Goal: Check status: Check status

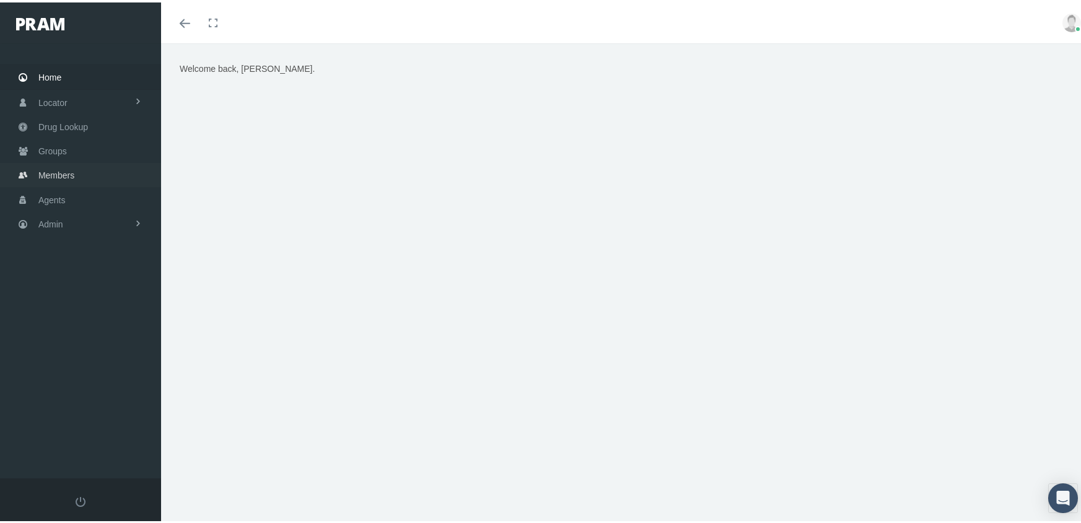
click at [38, 170] on span "Members" at bounding box center [56, 173] width 36 height 24
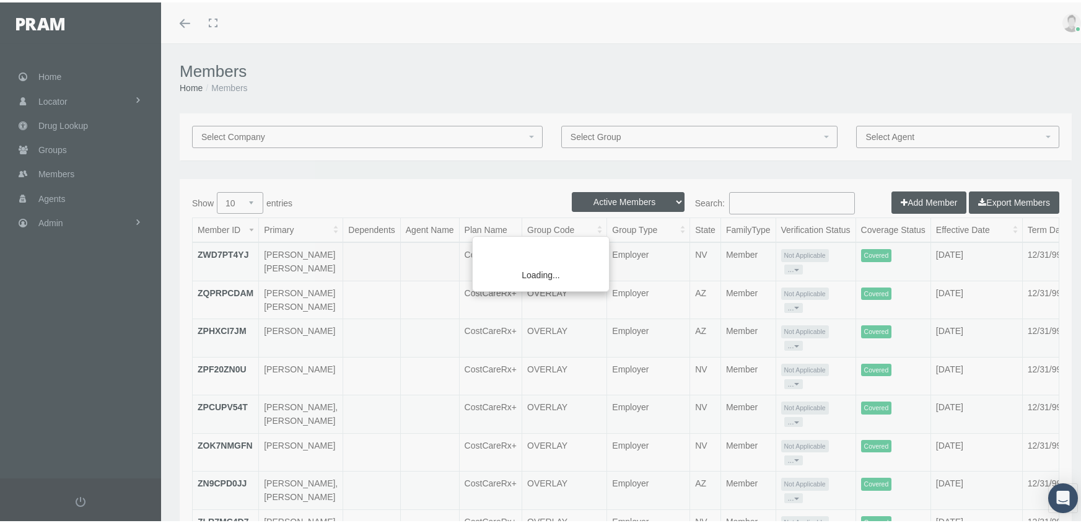
click at [583, 195] on div "Loading..." at bounding box center [540, 261] width 1081 height 523
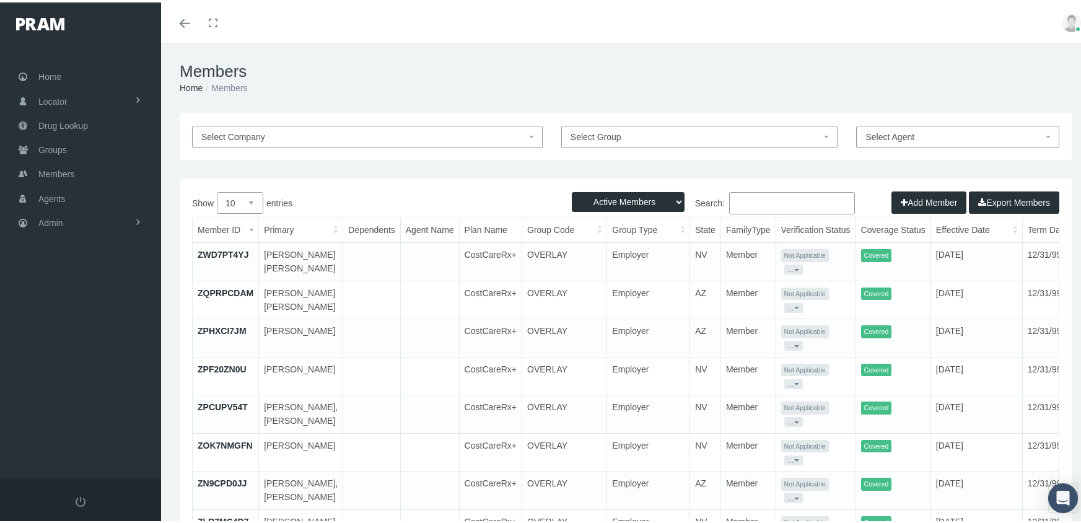
click at [620, 201] on select "Active Members Terminated Members Active & Terminated" at bounding box center [628, 200] width 113 height 20
select select "3"
click at [572, 190] on select "Active Members Terminated Members Active & Terminated" at bounding box center [628, 200] width 113 height 20
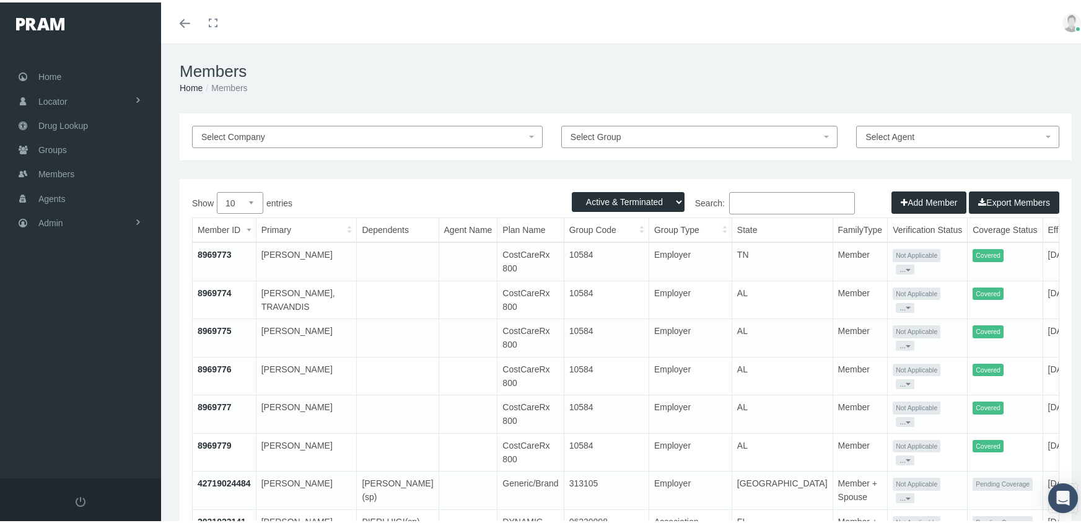
click at [763, 206] on input "Search:" at bounding box center [792, 201] width 126 height 22
paste input "F09604318"
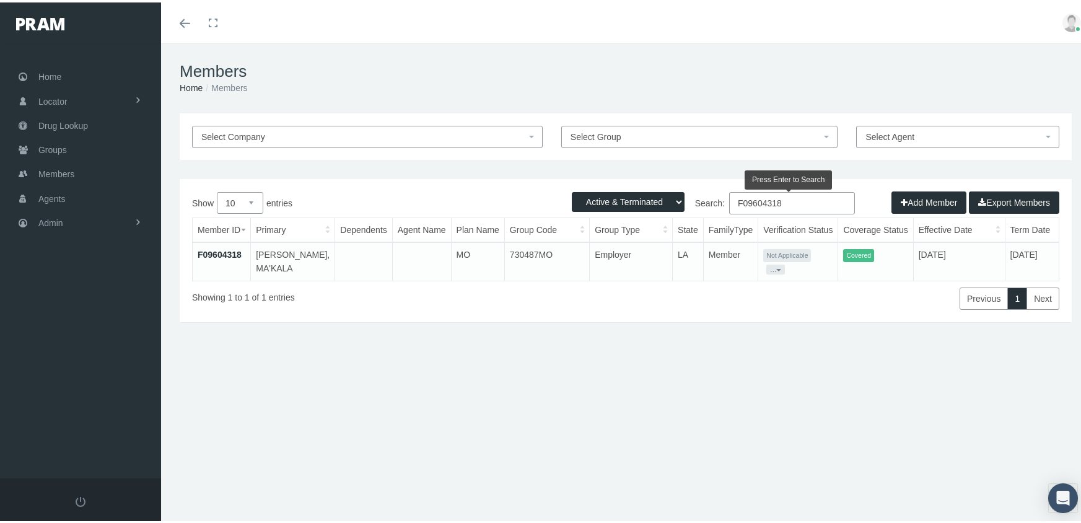
type input "F09604318"
click at [237, 247] on link "F09604318" at bounding box center [220, 252] width 44 height 10
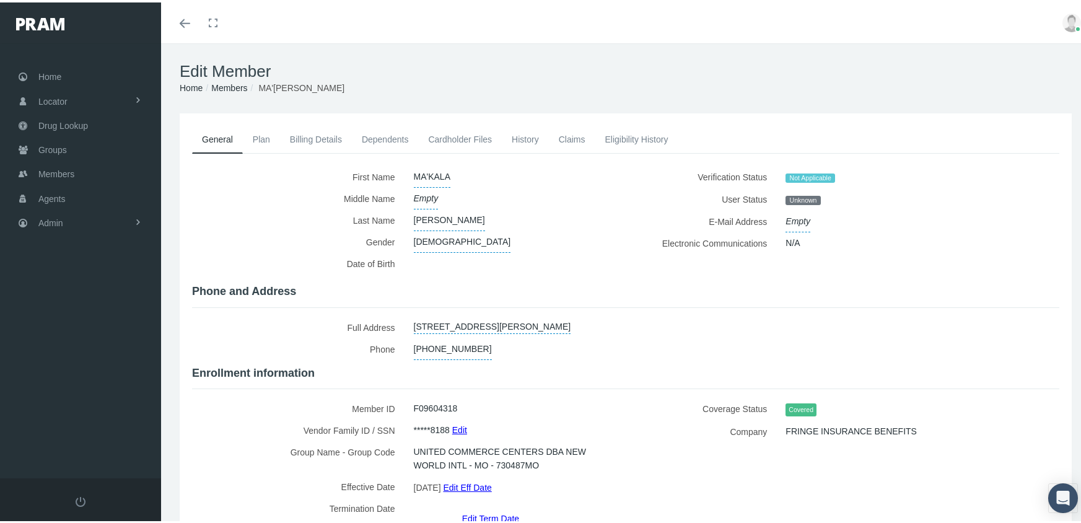
click at [567, 141] on link "Claims" at bounding box center [572, 136] width 46 height 27
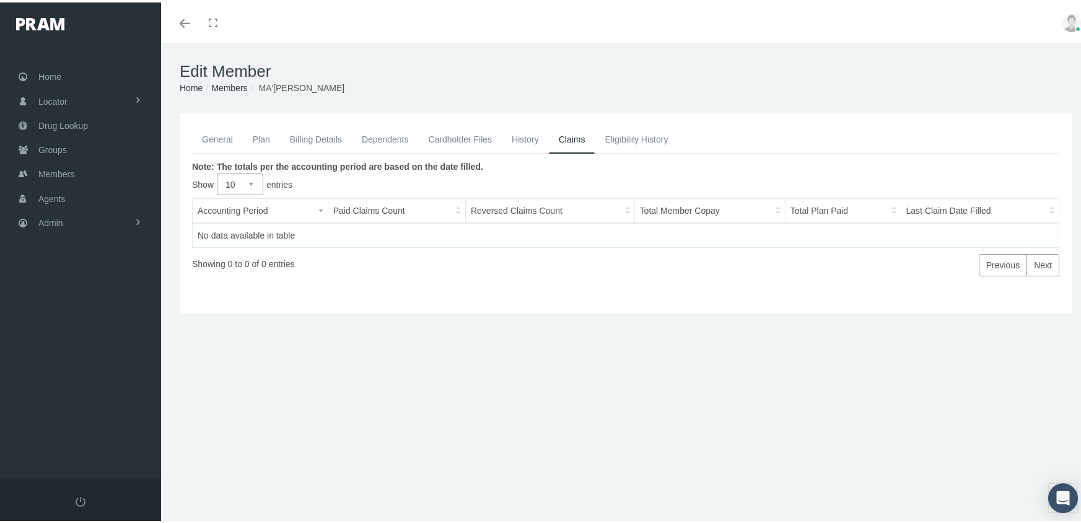
click at [629, 139] on link "Eligibility History" at bounding box center [636, 136] width 83 height 27
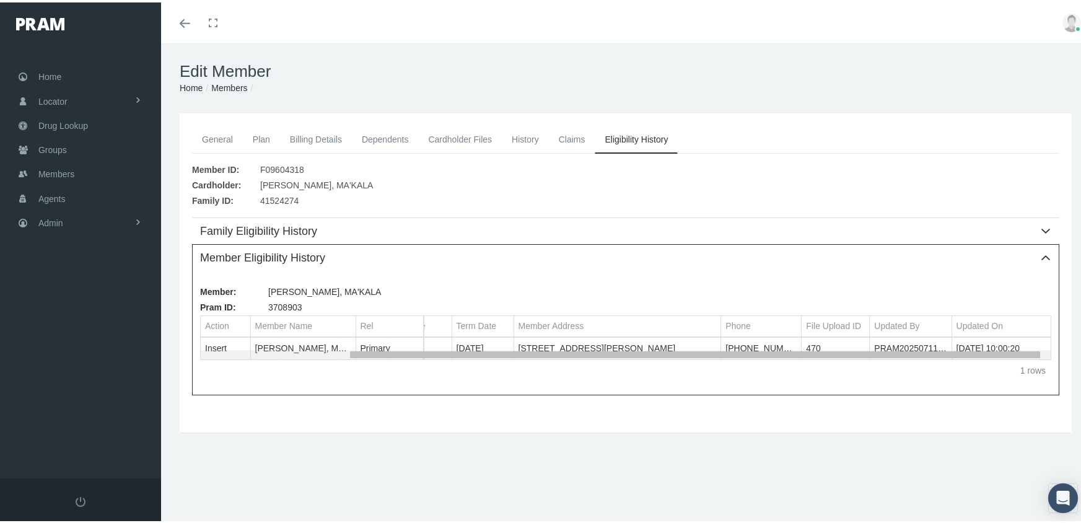
scroll to position [0, 180]
drag, startPoint x: 748, startPoint y: 352, endPoint x: 973, endPoint y: 347, distance: 224.9
click at [973, 347] on body "Toggle Fullscreen Toggle navigation Toggle menubar Toggle fullscreen Profile Lo…" at bounding box center [545, 261] width 1090 height 523
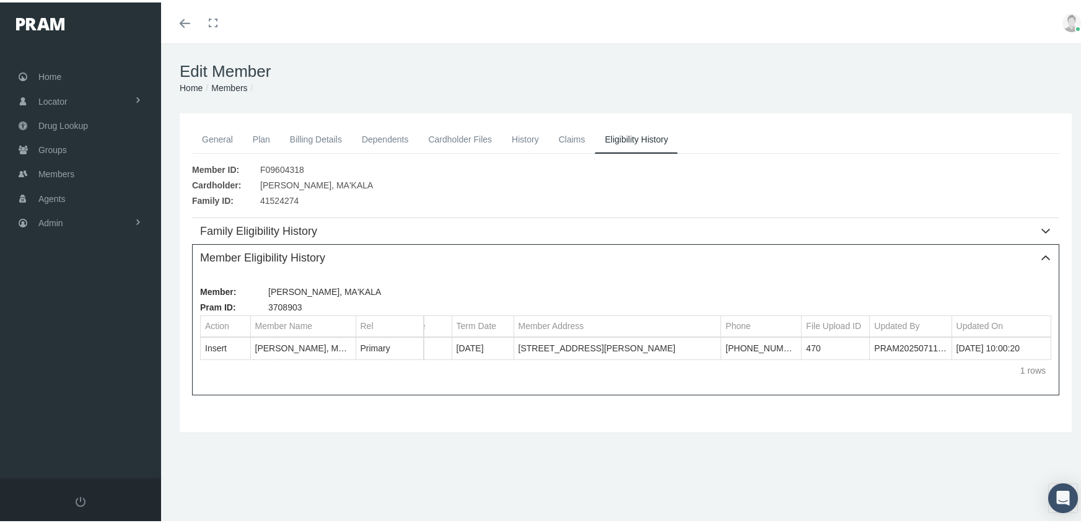
click at [225, 129] on link "General" at bounding box center [217, 136] width 51 height 27
